Goal: Task Accomplishment & Management: Manage account settings

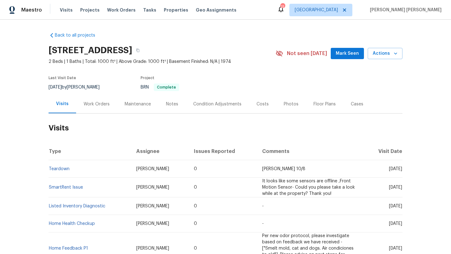
click at [165, 3] on div "Maestro Visits Projects Work Orders Tasks Properties Geo Assignments 11 [GEOGRA…" at bounding box center [225, 10] width 451 height 20
click at [165, 6] on div "Visits Projects Work Orders Tasks Properties Geo Assignments" at bounding box center [152, 10] width 184 height 13
click at [165, 9] on span "Properties" at bounding box center [176, 10] width 24 height 6
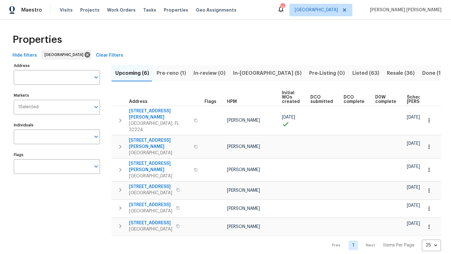
click at [353, 70] on span "Listed (63)" at bounding box center [366, 73] width 27 height 9
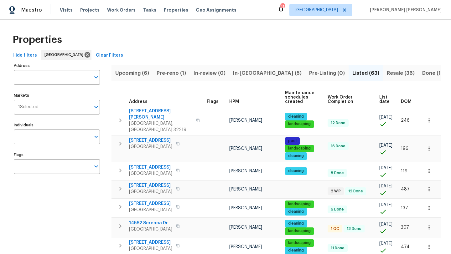
click at [234, 103] on span "HPM" at bounding box center [234, 102] width 10 height 4
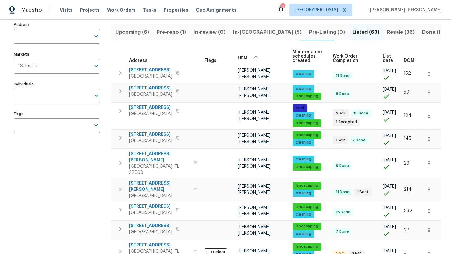
scroll to position [44, 0]
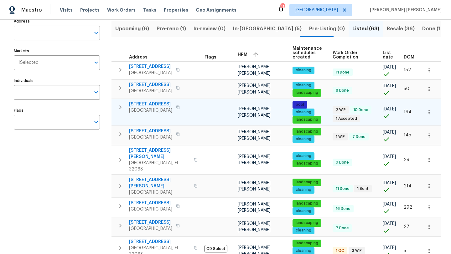
click at [153, 114] on span "Orange Park, FL 32065" at bounding box center [150, 110] width 43 height 6
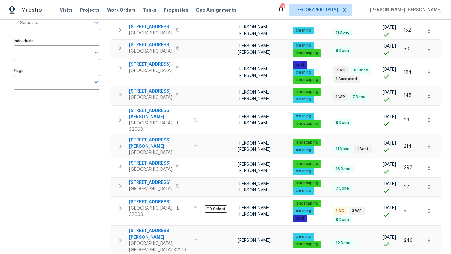
scroll to position [86, 0]
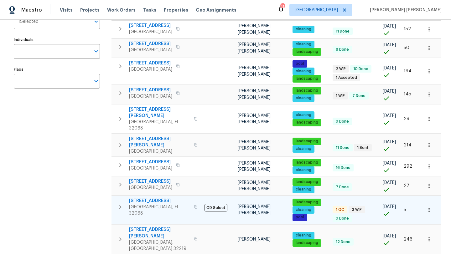
click at [151, 201] on span "2070 Tickford St" at bounding box center [159, 201] width 61 height 6
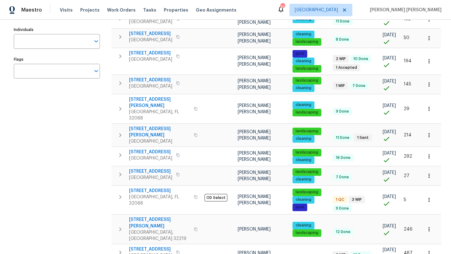
scroll to position [95, 0]
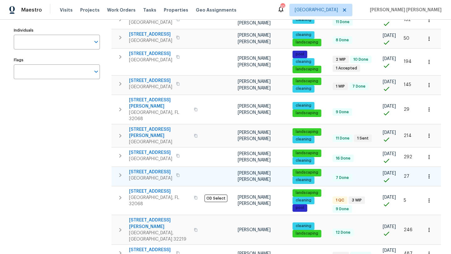
click at [147, 178] on span "[GEOGRAPHIC_DATA]" at bounding box center [150, 178] width 43 height 6
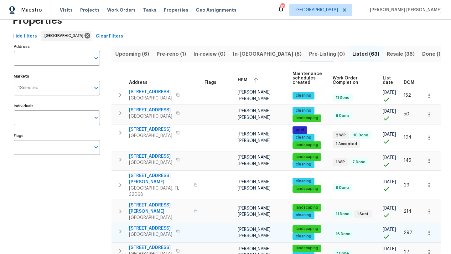
scroll to position [18, 0]
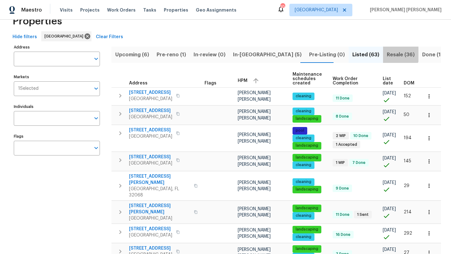
click at [387, 50] on span "Resale (36)" at bounding box center [401, 54] width 28 height 9
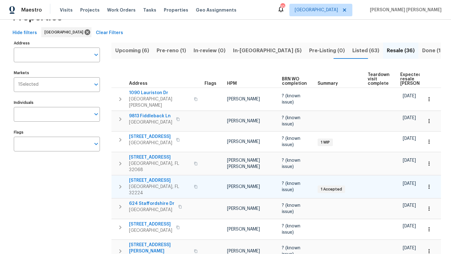
scroll to position [24, 0]
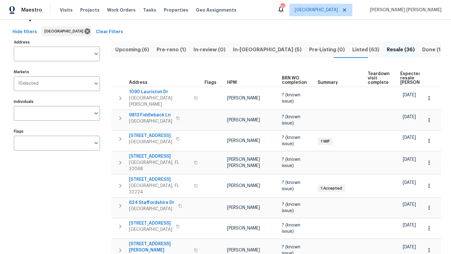
click at [233, 84] on span "HPM" at bounding box center [232, 83] width 10 height 4
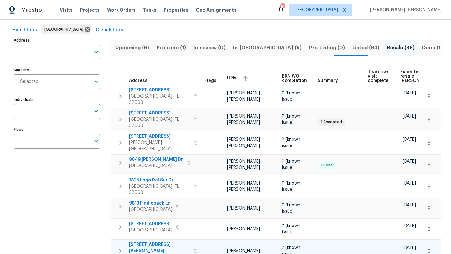
click at [153, 242] on span "4360 Palmer Ave" at bounding box center [159, 248] width 61 height 13
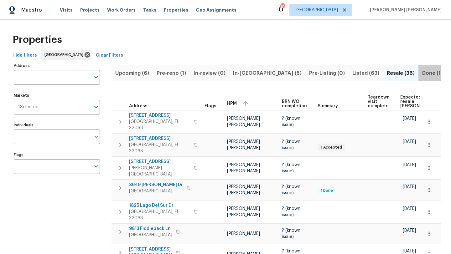
click at [422, 72] on span "Done (1611)" at bounding box center [436, 73] width 28 height 9
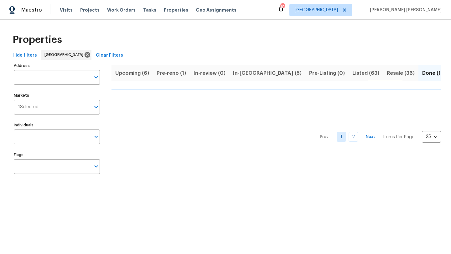
click at [346, 65] on div "Upcoming (6) Pre-reno (1) In-review (0) In-reno (5) Pre-Listing (0) Listed (63)…" at bounding box center [277, 120] width 330 height 119
click at [387, 77] on span "Resale (36)" at bounding box center [401, 73] width 28 height 9
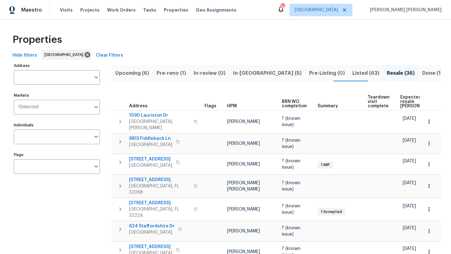
click at [232, 104] on span "HPM" at bounding box center [232, 106] width 10 height 4
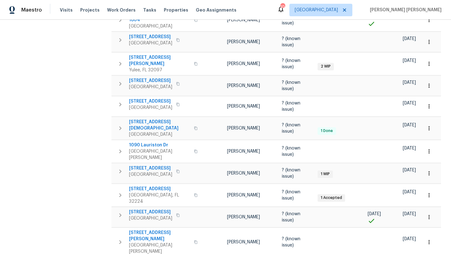
scroll to position [398, 0]
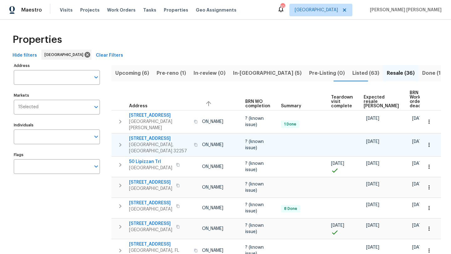
scroll to position [0, 40]
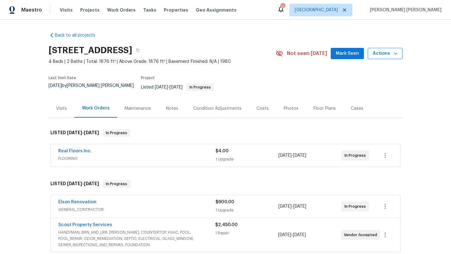
click at [395, 57] on span "Actions" at bounding box center [385, 54] width 25 height 8
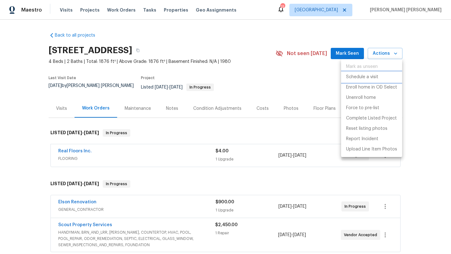
click at [375, 79] on p "Schedule a visit" at bounding box center [362, 77] width 32 height 7
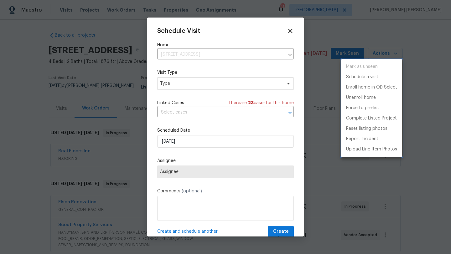
click at [196, 83] on div at bounding box center [225, 127] width 451 height 254
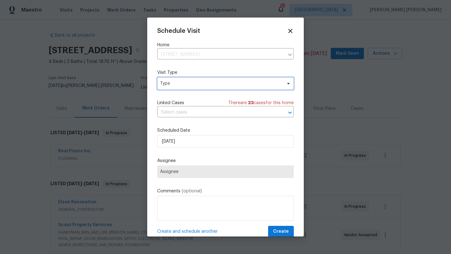
click at [196, 83] on span "Type" at bounding box center [221, 84] width 122 height 6
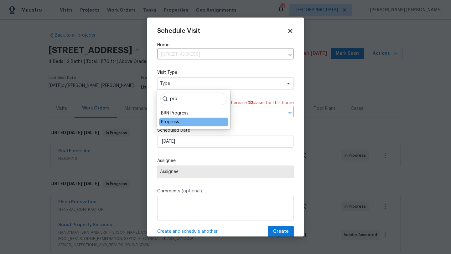
type input "pro"
click at [184, 123] on div "Progress" at bounding box center [193, 122] width 69 height 9
click at [170, 124] on div "Progress" at bounding box center [170, 122] width 18 height 6
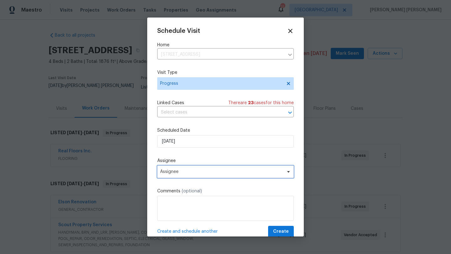
click at [180, 175] on span "Assignee" at bounding box center [225, 172] width 137 height 13
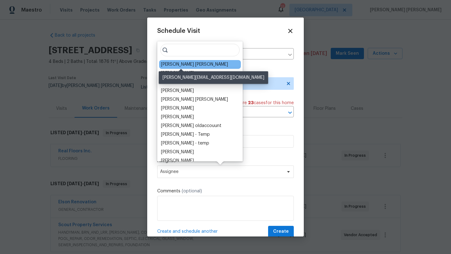
click at [189, 64] on div "[PERSON_NAME] [PERSON_NAME]" at bounding box center [194, 64] width 67 height 6
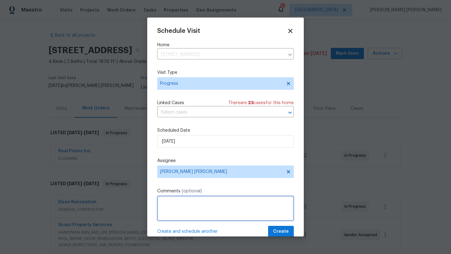
click at [184, 203] on textarea at bounding box center [225, 208] width 137 height 25
type textarea "L"
click at [286, 229] on span "Create" at bounding box center [281, 232] width 16 height 8
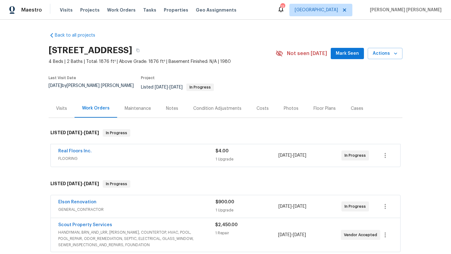
click at [62, 106] on div "Visits" at bounding box center [61, 109] width 11 height 6
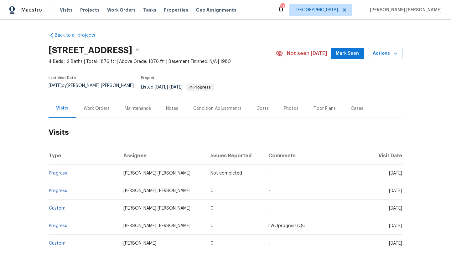
click at [93, 118] on h2 "Visits" at bounding box center [226, 132] width 354 height 29
click at [95, 106] on div "Work Orders" at bounding box center [97, 109] width 26 height 6
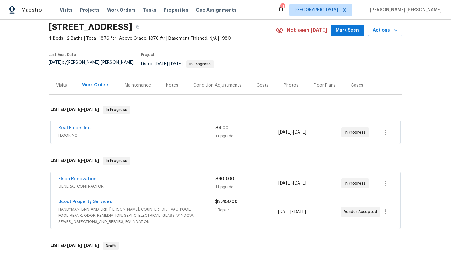
scroll to position [26, 0]
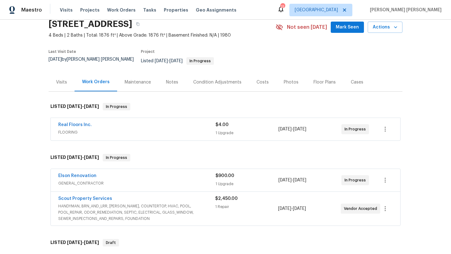
click at [100, 203] on span "HANDYMAN, BRN_AND_LRR, WELLS, COUNTERTOP, HVAC, POOL, POOL_REPAIR, ODOR_REMEDIA…" at bounding box center [136, 212] width 157 height 19
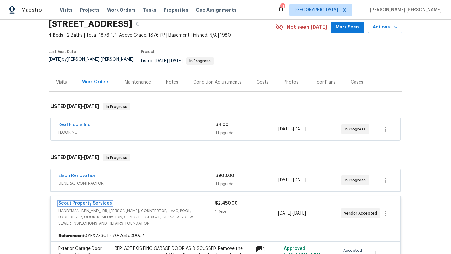
click at [100, 201] on link "Scout Property Services" at bounding box center [85, 203] width 54 height 4
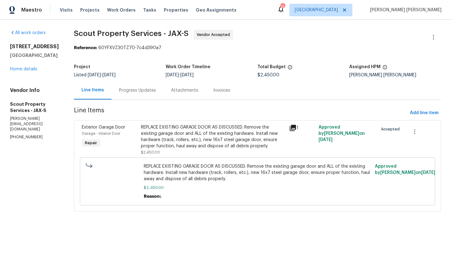
click at [134, 89] on div "Progress Updates" at bounding box center [137, 90] width 37 height 6
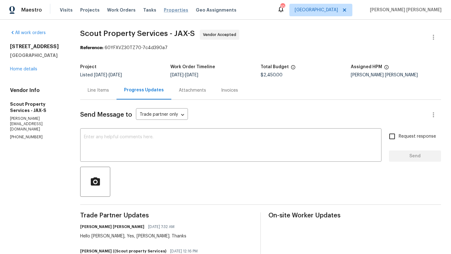
click at [170, 11] on span "Properties" at bounding box center [176, 10] width 24 height 6
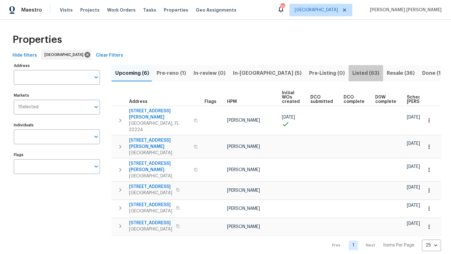
click at [353, 74] on span "Listed (63)" at bounding box center [366, 73] width 27 height 9
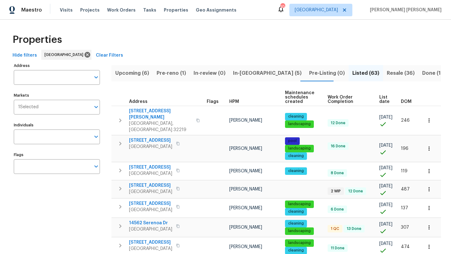
click at [235, 101] on span "HPM" at bounding box center [234, 102] width 10 height 4
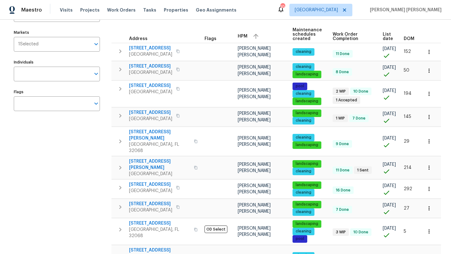
scroll to position [63, 0]
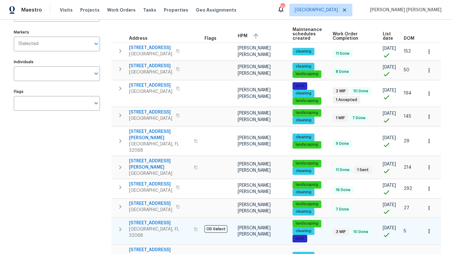
click at [149, 227] on span "Middleburg, FL 32068" at bounding box center [159, 233] width 61 height 13
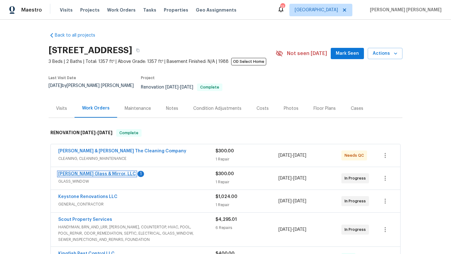
click at [89, 172] on link "Baum Glass & Mirror, LLC" at bounding box center [97, 174] width 78 height 4
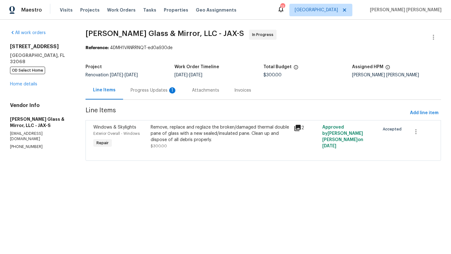
click at [155, 89] on div "Progress Updates 1" at bounding box center [154, 90] width 46 height 6
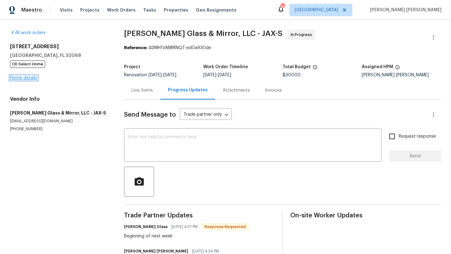
click at [31, 78] on link "Home details" at bounding box center [23, 78] width 27 height 4
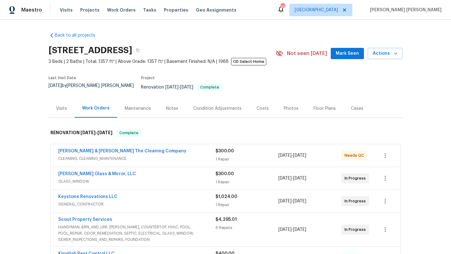
click at [88, 156] on span "CLEANING, CLEANING_MAINTENANCE" at bounding box center [136, 159] width 157 height 6
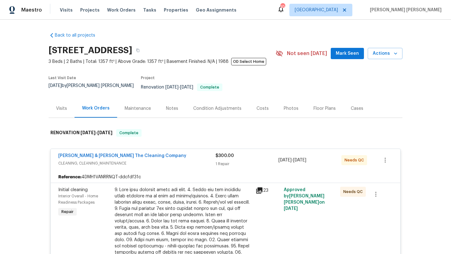
click at [158, 212] on div at bounding box center [183, 256] width 137 height 138
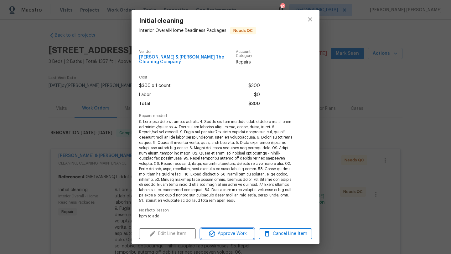
click at [218, 234] on span "Approve Work" at bounding box center [227, 234] width 49 height 8
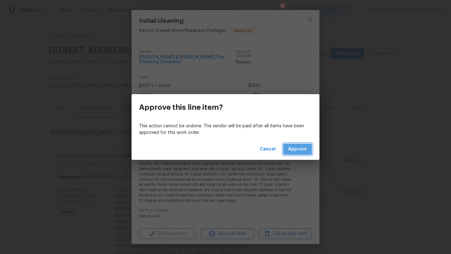
click at [301, 146] on span "Approve" at bounding box center [297, 150] width 19 height 8
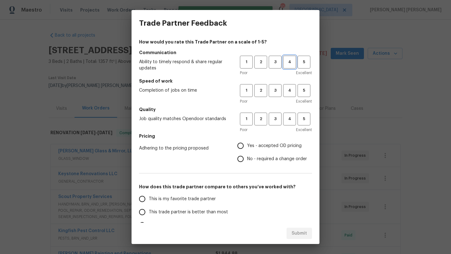
click at [293, 63] on span "4" at bounding box center [290, 62] width 12 height 7
click at [276, 93] on span "3" at bounding box center [275, 90] width 12 height 7
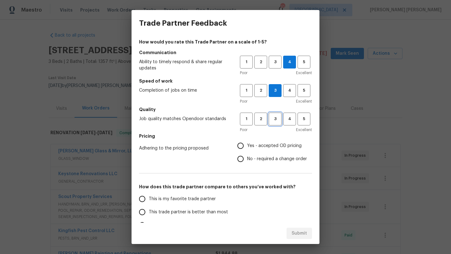
click at [274, 114] on button "3" at bounding box center [275, 119] width 13 height 13
click at [261, 147] on span "Yes - accepted OD pricing" at bounding box center [274, 146] width 55 height 7
click at [247, 147] on input "Yes - accepted OD pricing" at bounding box center [240, 145] width 13 height 13
radio input "true"
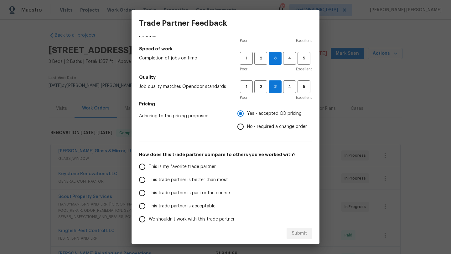
scroll to position [45, 0]
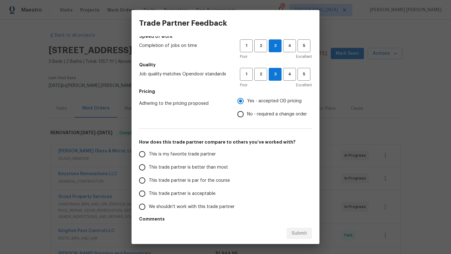
click at [194, 197] on span "This trade partner is acceptable" at bounding box center [182, 194] width 67 height 7
click at [149, 197] on input "This trade partner is acceptable" at bounding box center [142, 193] width 13 height 13
click at [295, 231] on span "Submit" at bounding box center [299, 234] width 15 height 8
radio input "true"
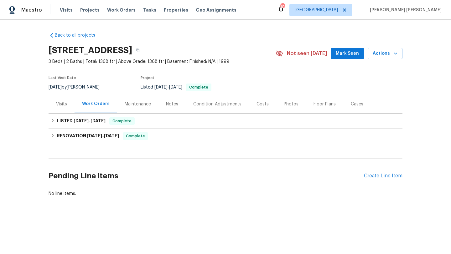
click at [65, 106] on div "Visits" at bounding box center [61, 104] width 11 height 6
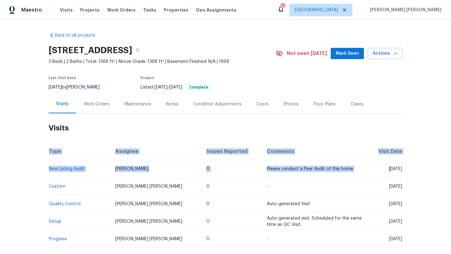
drag, startPoint x: 370, startPoint y: 170, endPoint x: 413, endPoint y: 170, distance: 42.9
click at [413, 170] on div "Back to all projects [STREET_ADDRESS] 3 Beds | 2 Baths | Total: 1368 ft² | Abov…" at bounding box center [225, 137] width 451 height 235
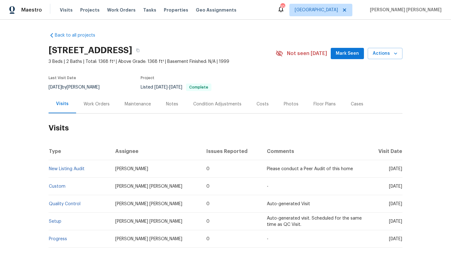
click at [412, 169] on div "Back to all projects [STREET_ADDRESS] 3 Beds | 2 Baths | Total: 1368 ft² | Abov…" at bounding box center [225, 137] width 451 height 235
click at [79, 171] on link "New Listing Audit" at bounding box center [67, 169] width 36 height 4
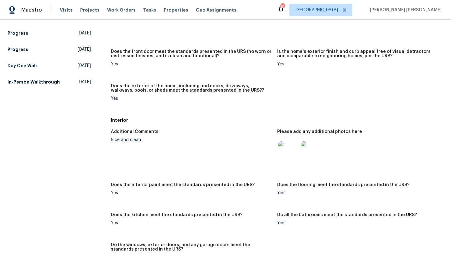
scroll to position [137, 0]
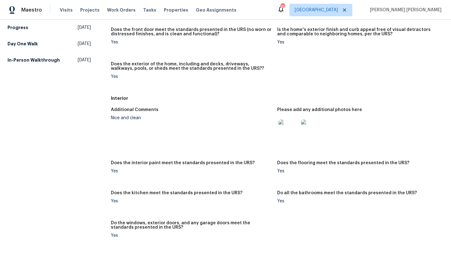
click at [290, 132] on img at bounding box center [289, 130] width 20 height 20
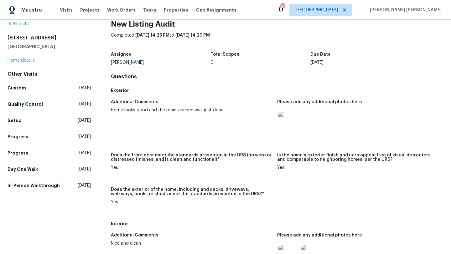
scroll to position [0, 0]
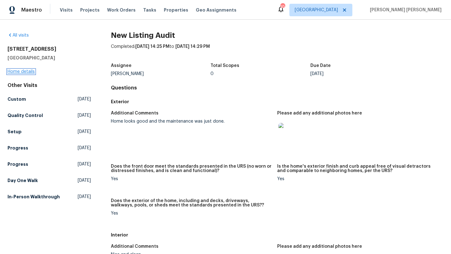
click at [22, 71] on link "Home details" at bounding box center [21, 72] width 27 height 4
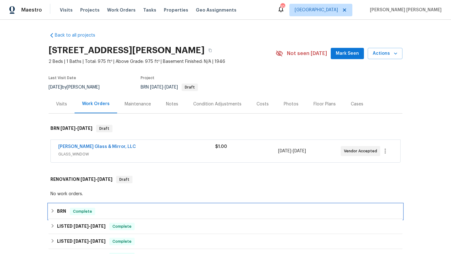
click at [100, 215] on div "BRN Complete" at bounding box center [225, 212] width 350 height 8
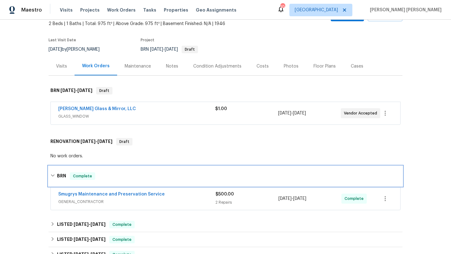
scroll to position [38, 0]
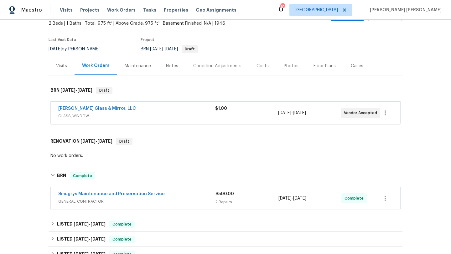
click at [160, 200] on span "GENERAL_CONTRACTOR" at bounding box center [136, 202] width 157 height 6
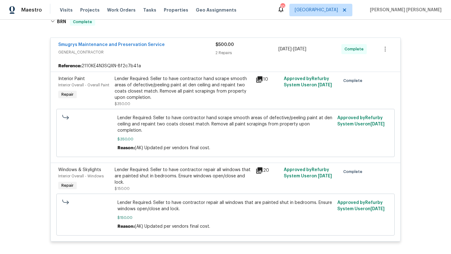
scroll to position [188, 0]
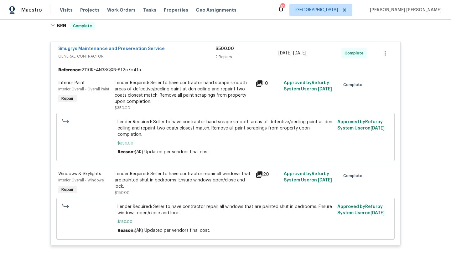
click at [261, 172] on icon at bounding box center [259, 175] width 6 height 6
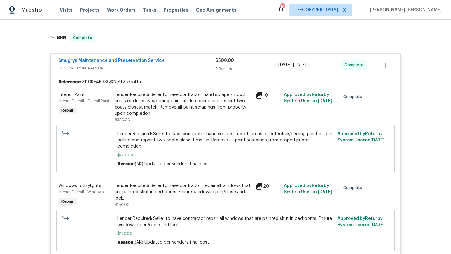
scroll to position [177, 0]
click at [259, 95] on icon at bounding box center [260, 95] width 8 height 8
click at [177, 66] on span "GENERAL_CONTRACTOR" at bounding box center [136, 68] width 157 height 6
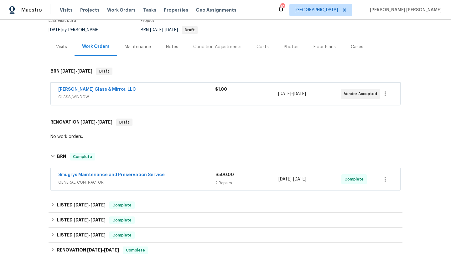
scroll to position [55, 0]
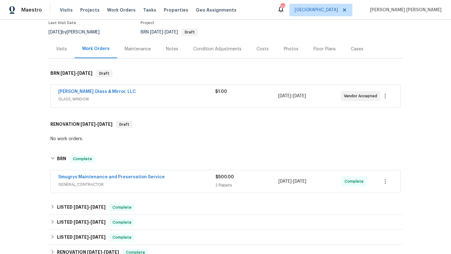
click at [186, 99] on span "GLASS_WINDOW" at bounding box center [136, 99] width 157 height 6
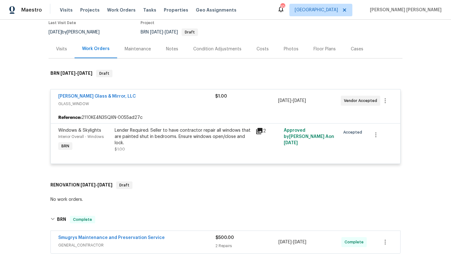
click at [260, 132] on icon at bounding box center [260, 132] width 8 height 8
click at [138, 101] on span "GLASS_WINDOW" at bounding box center [136, 104] width 157 height 6
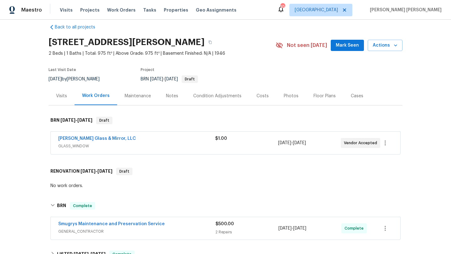
scroll to position [6, 0]
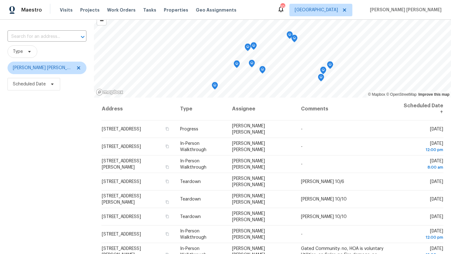
scroll to position [38, 0]
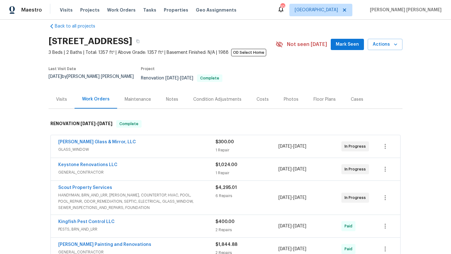
scroll to position [11, 0]
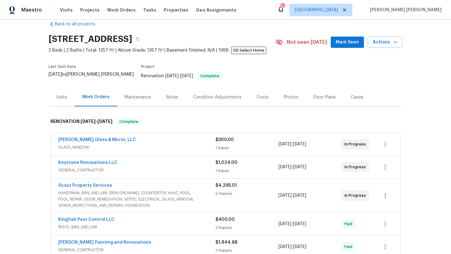
click at [119, 195] on span "HANDYMAN, BRN_AND_LRR, [PERSON_NAME], COUNTERTOP, HVAC, POOL, POOL_REPAIR, ODOR…" at bounding box center [136, 199] width 157 height 19
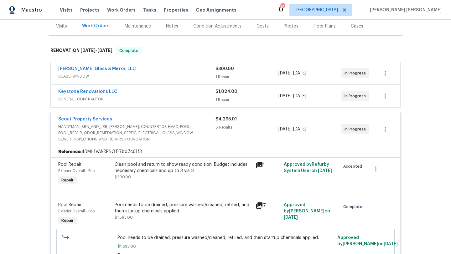
scroll to position [80, 0]
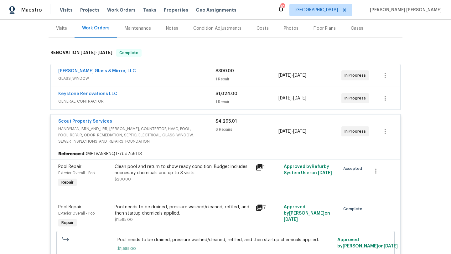
click at [92, 126] on span "HANDYMAN, BRN_AND_LRR, WELLS, COUNTERTOP, HVAC, POOL, POOL_REPAIR, ODOR_REMEDIA…" at bounding box center [136, 135] width 157 height 19
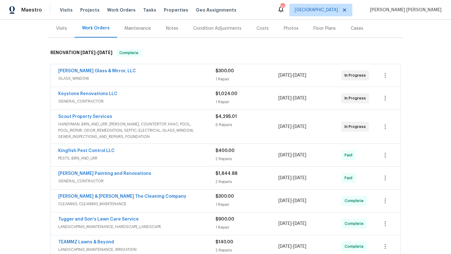
click at [86, 98] on span "GENERAL_CONTRACTOR" at bounding box center [136, 101] width 157 height 6
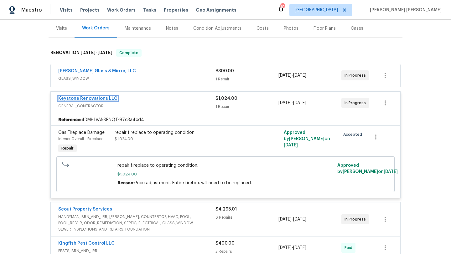
click at [91, 97] on link "Keystone Renovations LLC" at bounding box center [87, 99] width 59 height 4
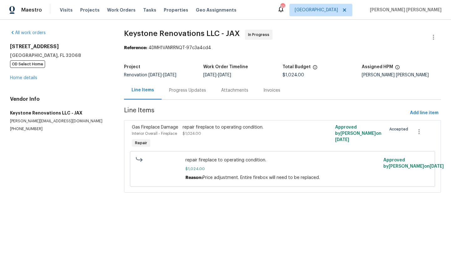
click at [170, 91] on div "Progress Updates" at bounding box center [187, 90] width 37 height 6
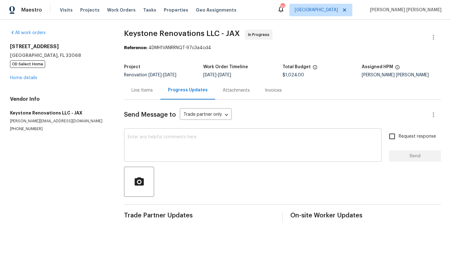
click at [173, 150] on textarea at bounding box center [253, 146] width 250 height 22
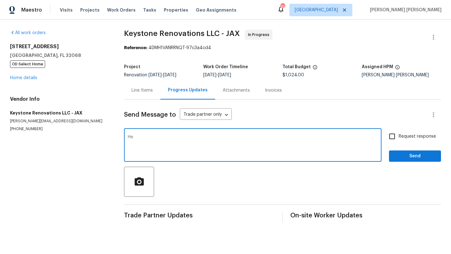
type textarea "H"
click at [36, 82] on div "All work orders 2070 Tickford St Middleburg, FL 32068 OD Select Home Home detai…" at bounding box center [59, 81] width 99 height 102
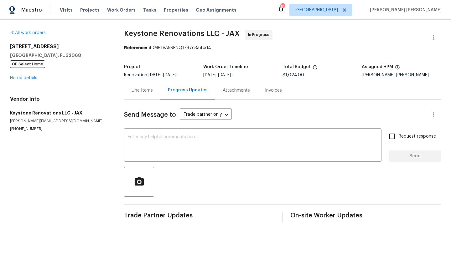
click at [34, 81] on div "2070 Tickford St Middleburg, FL 32068 OD Select Home Home details" at bounding box center [59, 63] width 99 height 38
click at [34, 79] on link "Home details" at bounding box center [23, 78] width 27 height 4
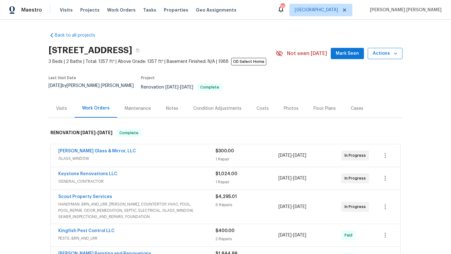
click at [392, 57] on span "Actions" at bounding box center [385, 54] width 25 height 8
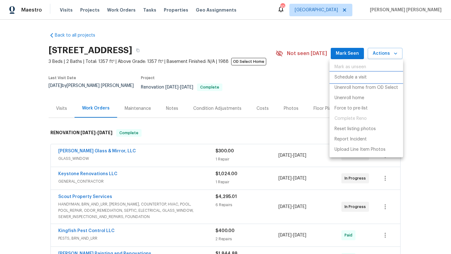
click at [373, 76] on li "Schedule a visit" at bounding box center [367, 77] width 74 height 10
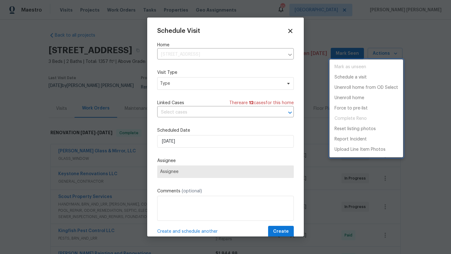
click at [193, 85] on div at bounding box center [225, 127] width 451 height 254
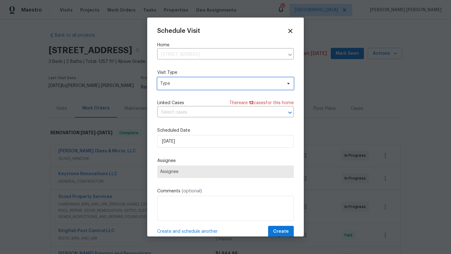
click at [193, 85] on span "Type" at bounding box center [221, 84] width 122 height 6
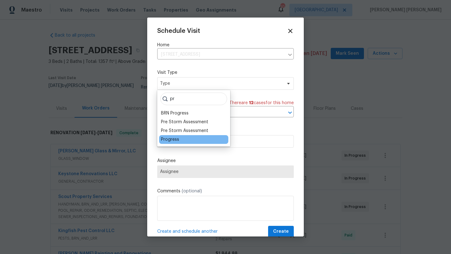
type input "p"
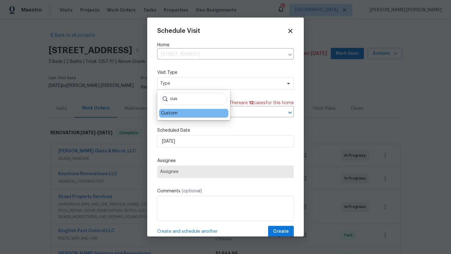
type input "cus"
click at [175, 113] on div "Custom" at bounding box center [169, 113] width 17 height 6
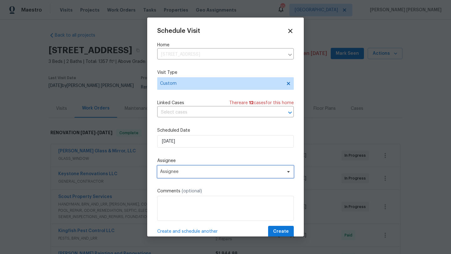
click at [190, 176] on span "Assignee" at bounding box center [225, 172] width 137 height 13
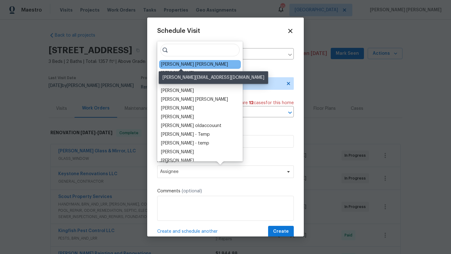
click at [188, 63] on div "[PERSON_NAME] [PERSON_NAME]" at bounding box center [194, 64] width 67 height 6
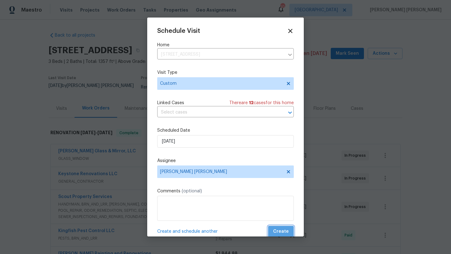
click at [292, 235] on button "Create" at bounding box center [281, 232] width 26 height 12
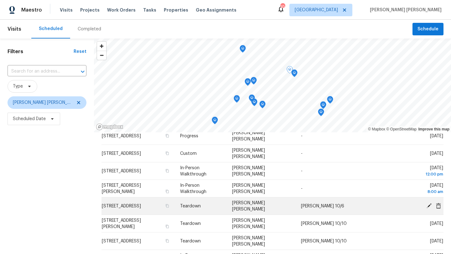
scroll to position [40, 0]
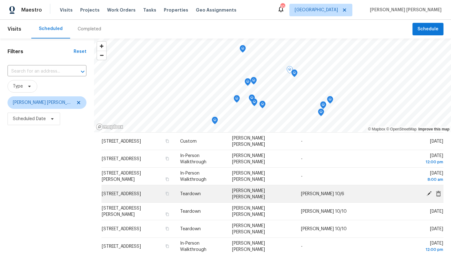
click at [429, 194] on icon at bounding box center [429, 193] width 5 height 5
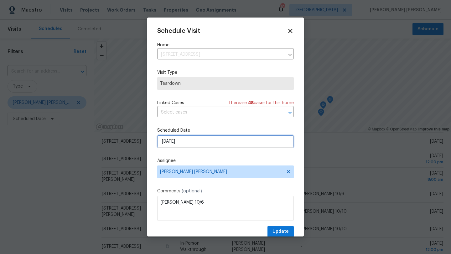
click at [188, 140] on input "[DATE]" at bounding box center [225, 141] width 137 height 13
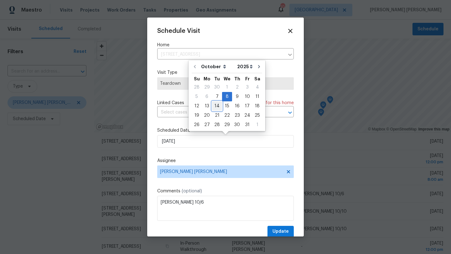
click at [217, 105] on div "14" at bounding box center [217, 106] width 10 height 9
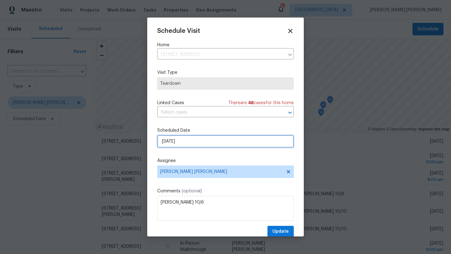
click at [195, 147] on input "10/14/2025" at bounding box center [225, 141] width 137 height 13
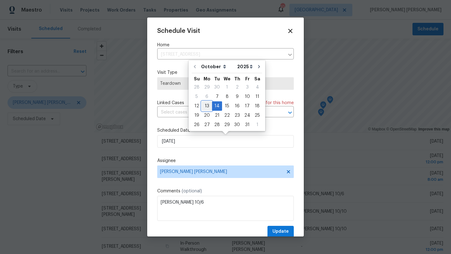
click at [205, 105] on div "13" at bounding box center [207, 106] width 10 height 9
type input "10/13/2025"
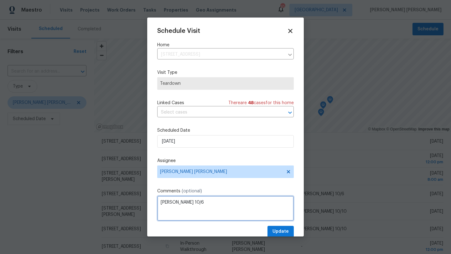
click at [183, 204] on textarea "COE 10/6" at bounding box center [225, 208] width 137 height 25
type textarea "[PERSON_NAME] 10/14"
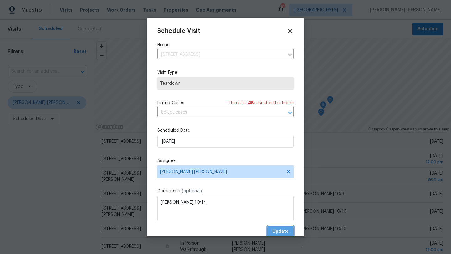
click at [284, 232] on span "Update" at bounding box center [281, 232] width 16 height 8
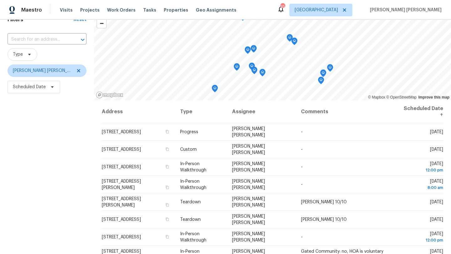
scroll to position [27, 0]
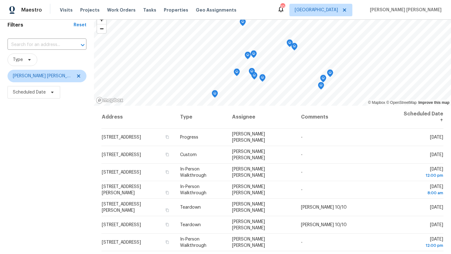
click at [290, 43] on icon "Map marker" at bounding box center [290, 43] width 1 height 1
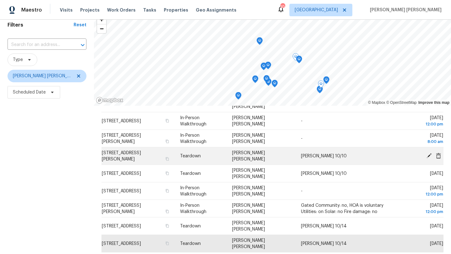
scroll to position [52, 0]
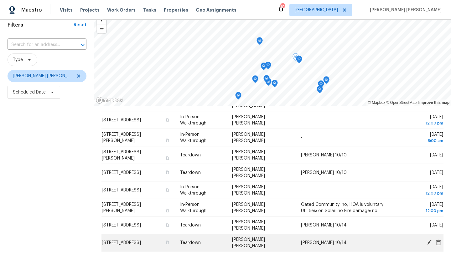
click at [429, 241] on icon at bounding box center [429, 243] width 6 height 6
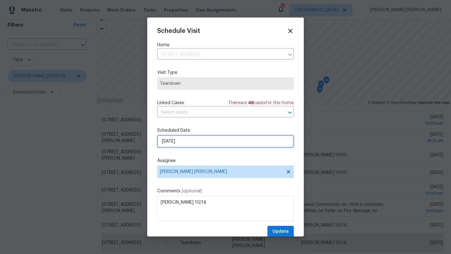
click at [186, 140] on input "10/13/2025" at bounding box center [225, 141] width 137 height 13
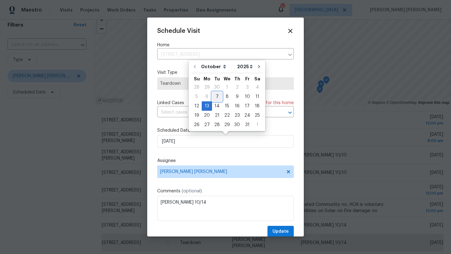
click at [217, 97] on div "7" at bounding box center [217, 96] width 10 height 9
type input "10/7/2025"
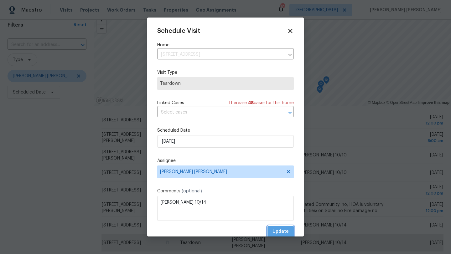
click at [287, 231] on span "Update" at bounding box center [281, 232] width 16 height 8
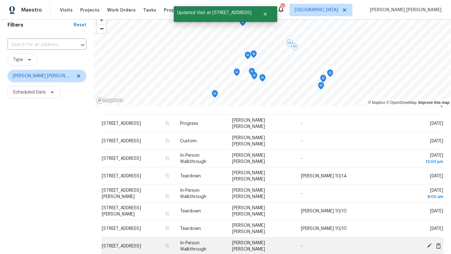
scroll to position [0, 0]
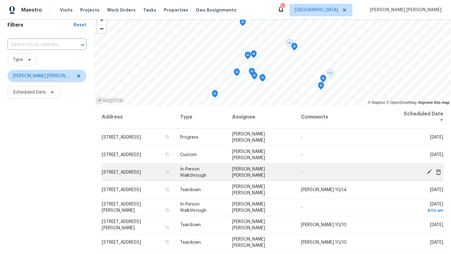
click at [116, 172] on span "[STREET_ADDRESS]" at bounding box center [121, 172] width 39 height 4
